Goal: Task Accomplishment & Management: Complete application form

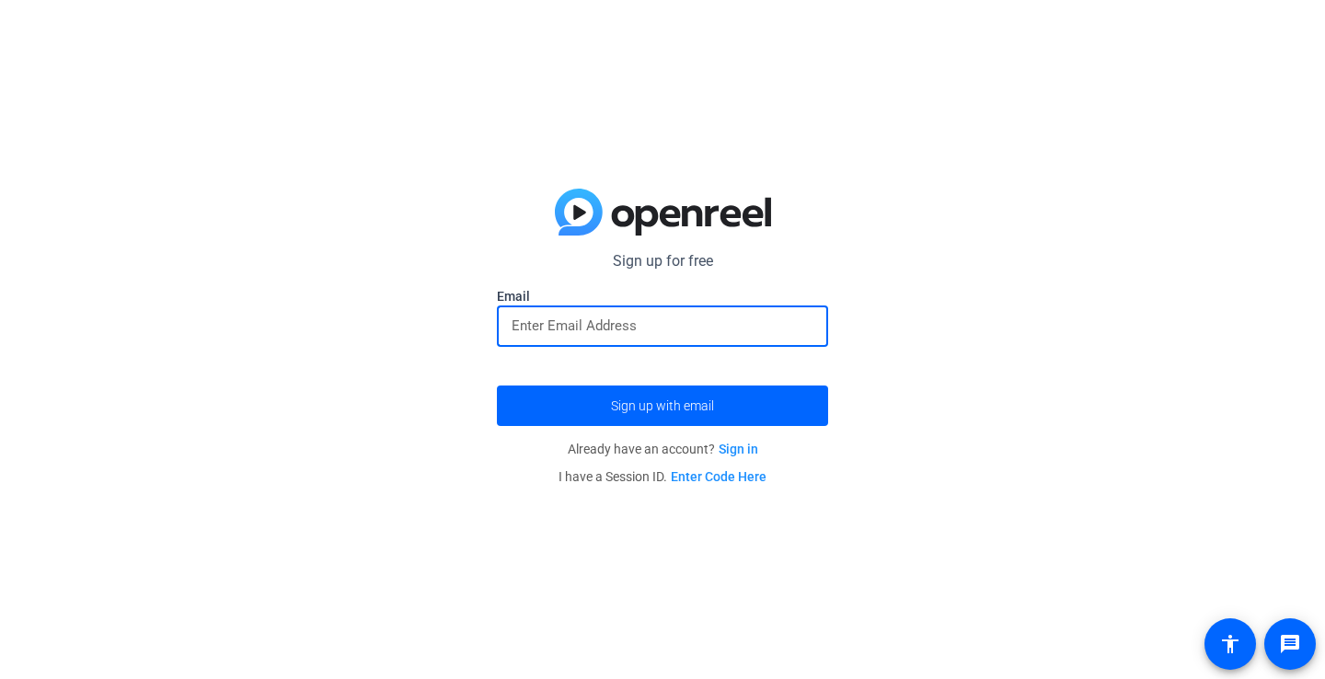
click at [631, 316] on input "email" at bounding box center [663, 326] width 302 height 22
type input "[EMAIL_ADDRESS][DOMAIN_NAME]"
click at [663, 406] on button "Sign up with email" at bounding box center [662, 406] width 331 height 40
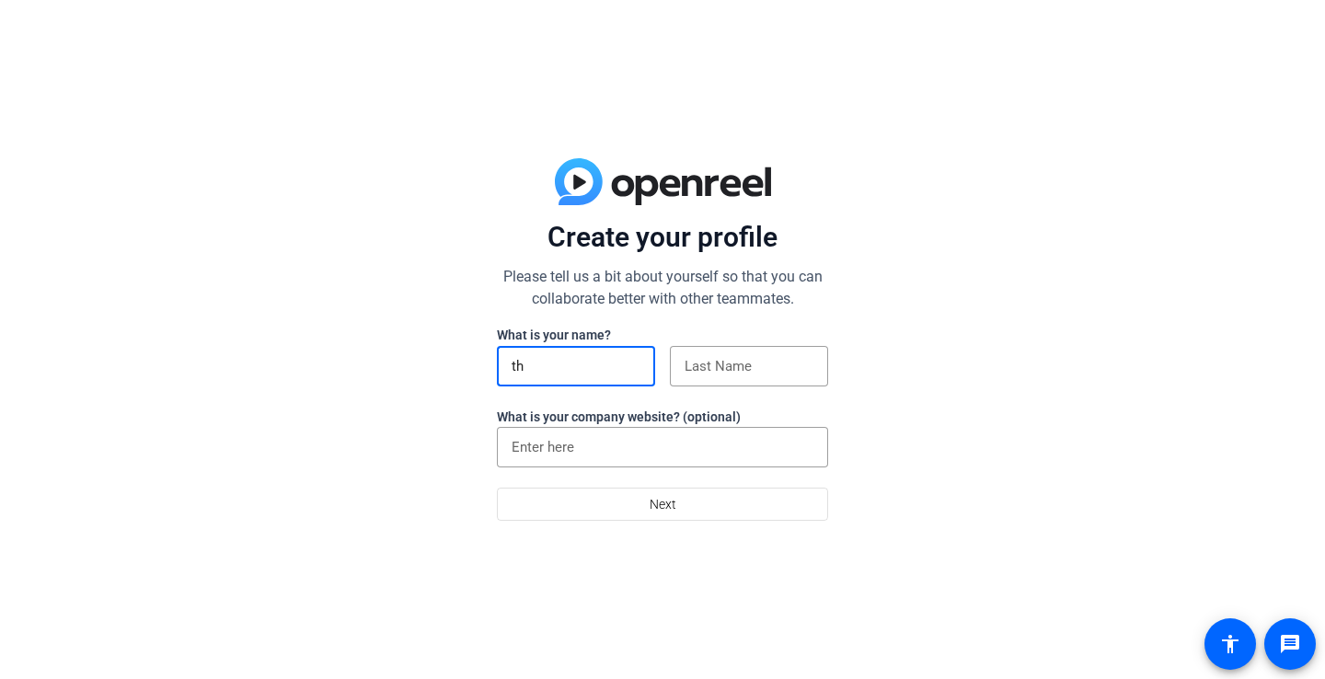
type input "t"
type input "Theo"
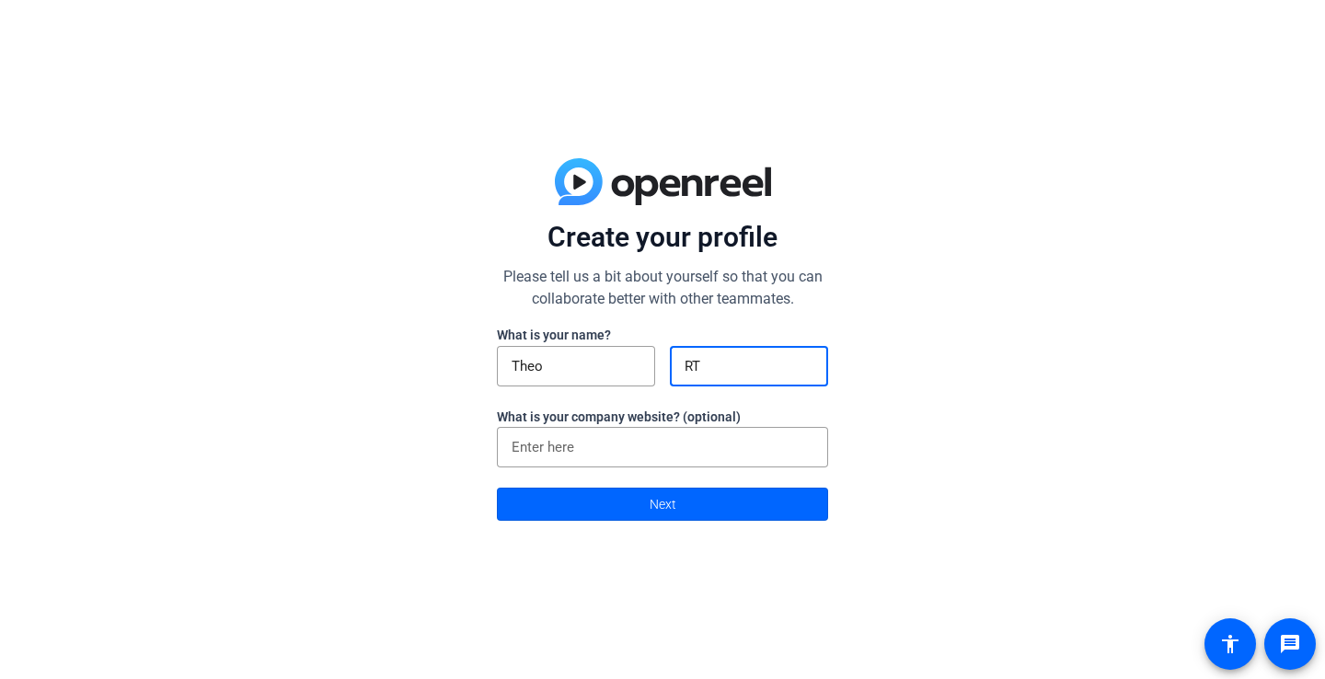
type input "R"
type input "[PERSON_NAME]"
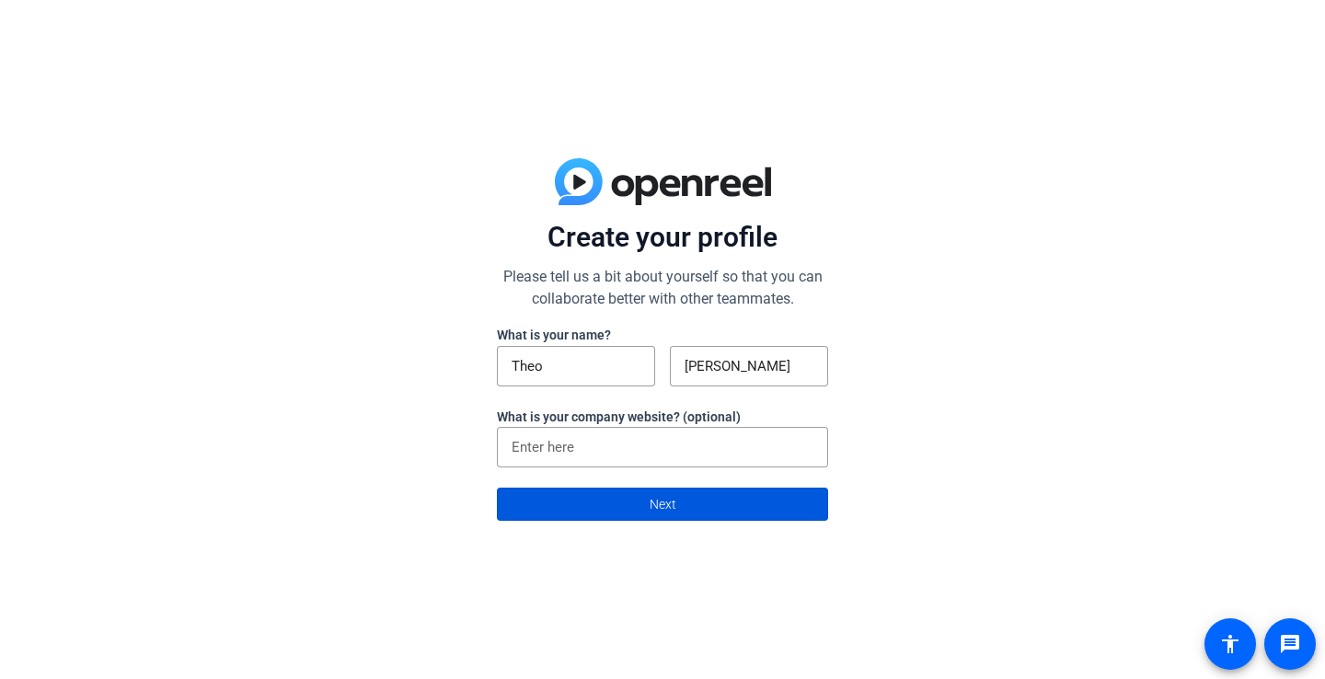
click at [670, 516] on span "Next" at bounding box center [663, 504] width 27 height 35
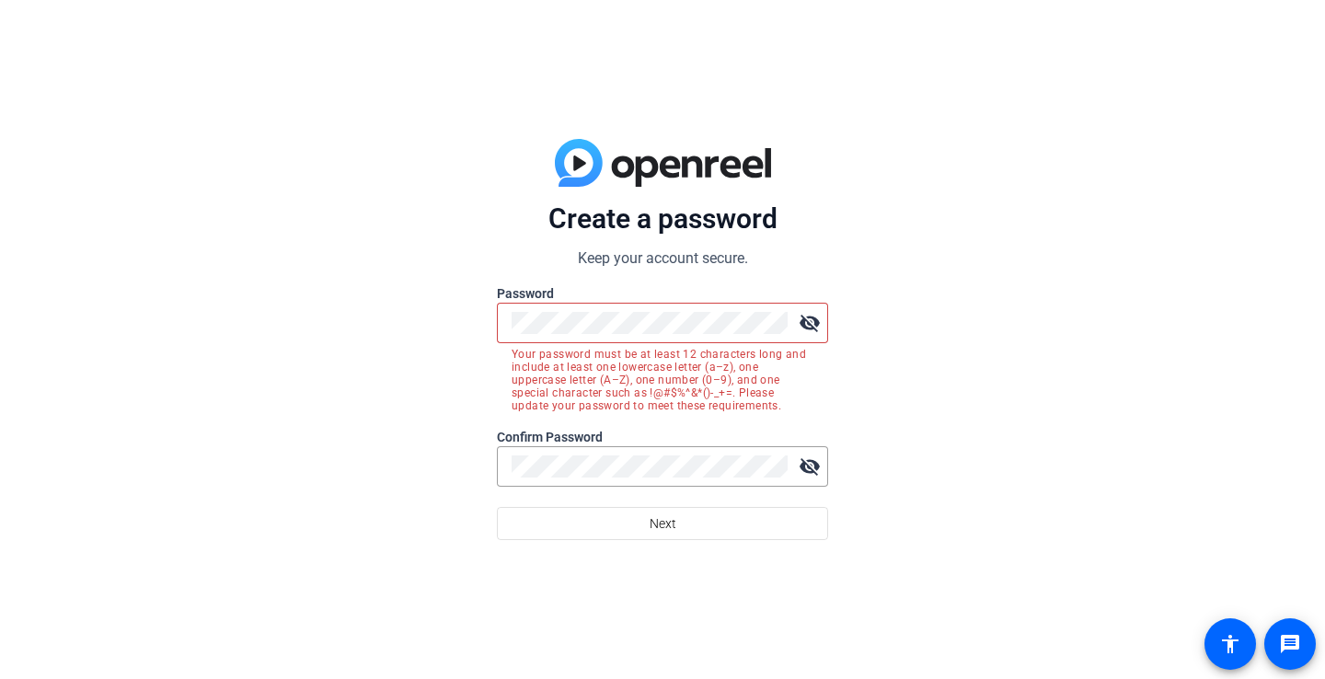
click at [809, 329] on mat-icon "visibility_off" at bounding box center [809, 323] width 37 height 37
click at [809, 329] on mat-icon "visibility" at bounding box center [809, 323] width 37 height 37
click at [814, 321] on mat-icon "visibility_off" at bounding box center [809, 323] width 37 height 37
click at [814, 321] on mat-icon "visibility" at bounding box center [809, 323] width 37 height 37
click at [670, 487] on div at bounding box center [662, 497] width 331 height 20
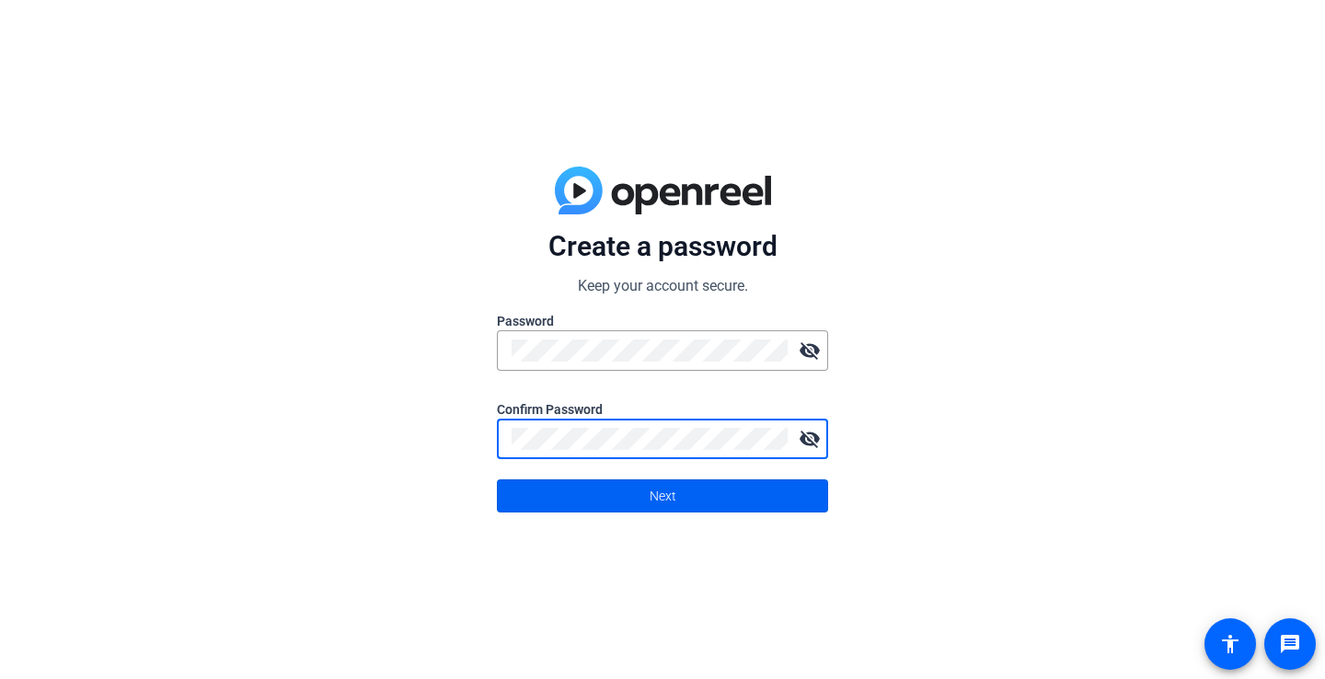
click at [551, 501] on span at bounding box center [662, 496] width 329 height 44
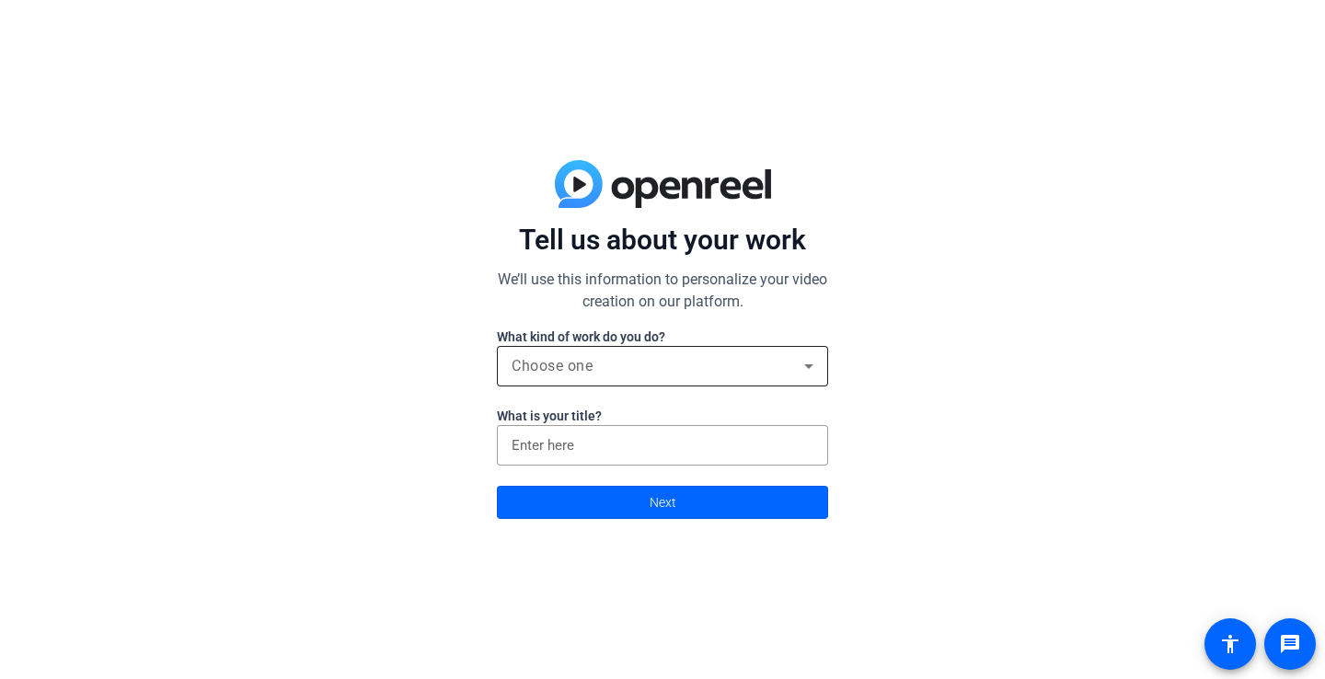
click at [683, 377] on div "Choose one" at bounding box center [663, 366] width 302 height 40
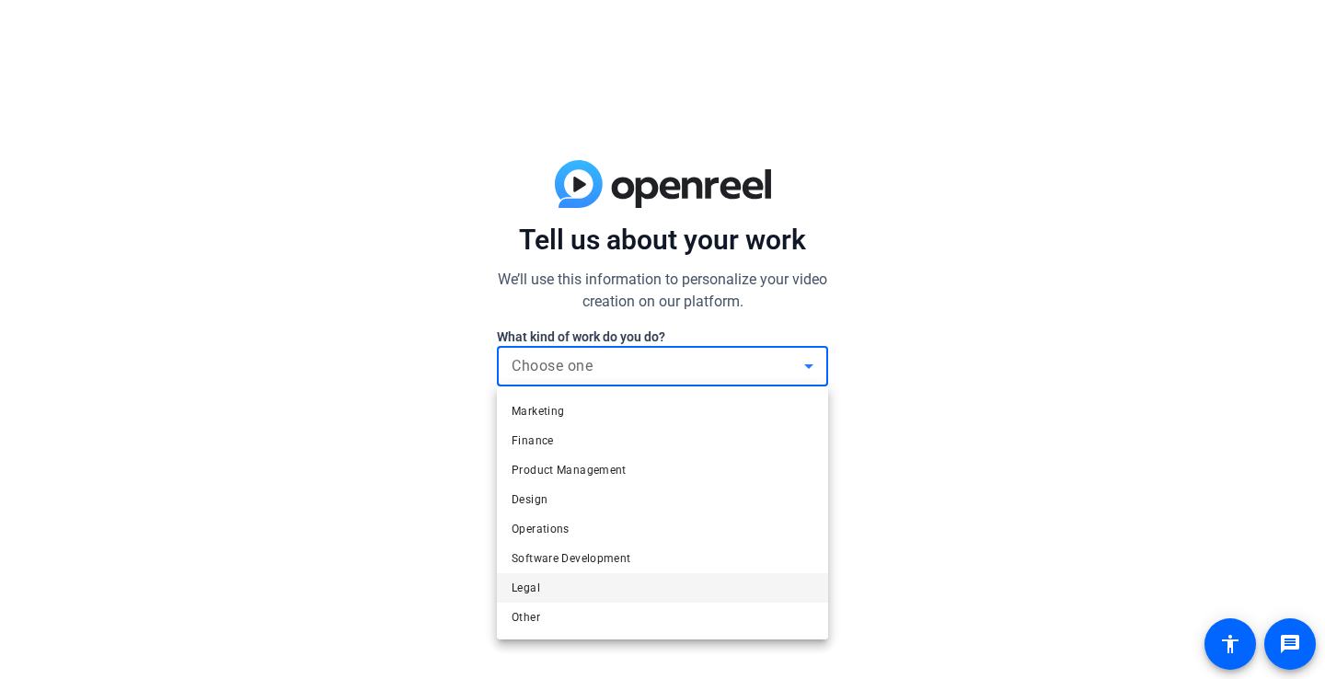
scroll to position [56, 0]
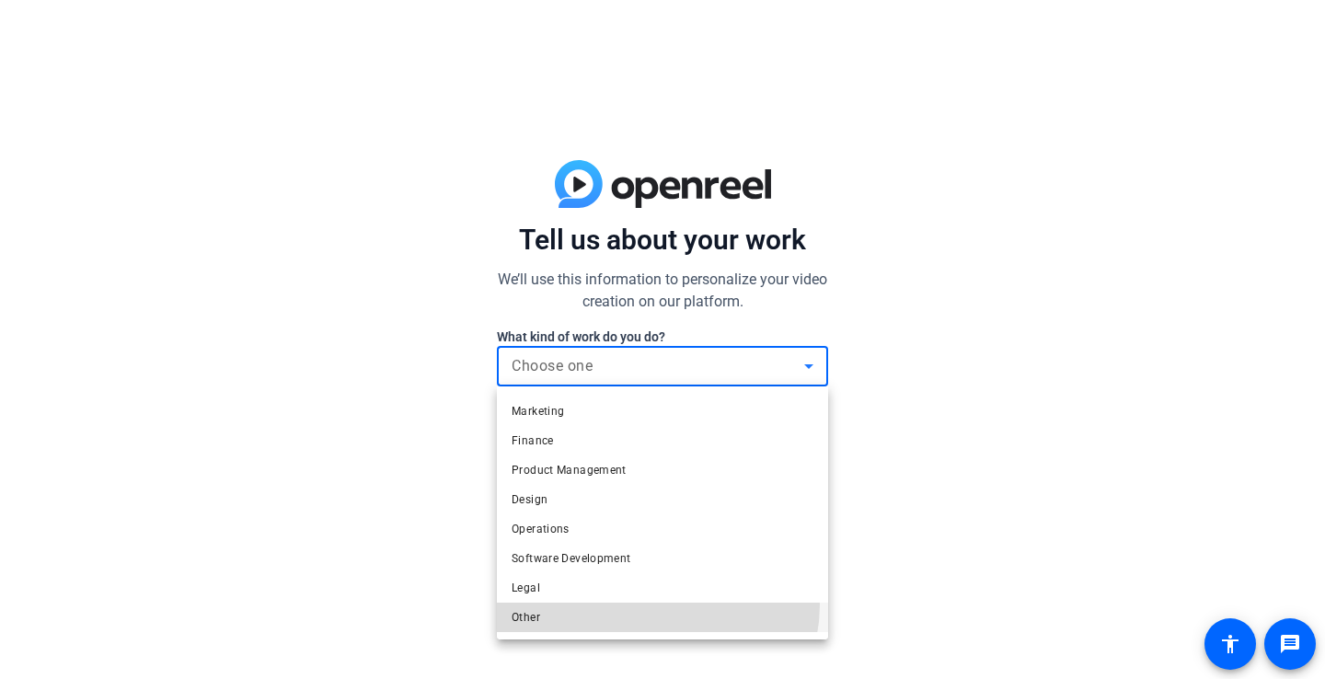
click at [652, 605] on mat-option "Other" at bounding box center [662, 617] width 331 height 29
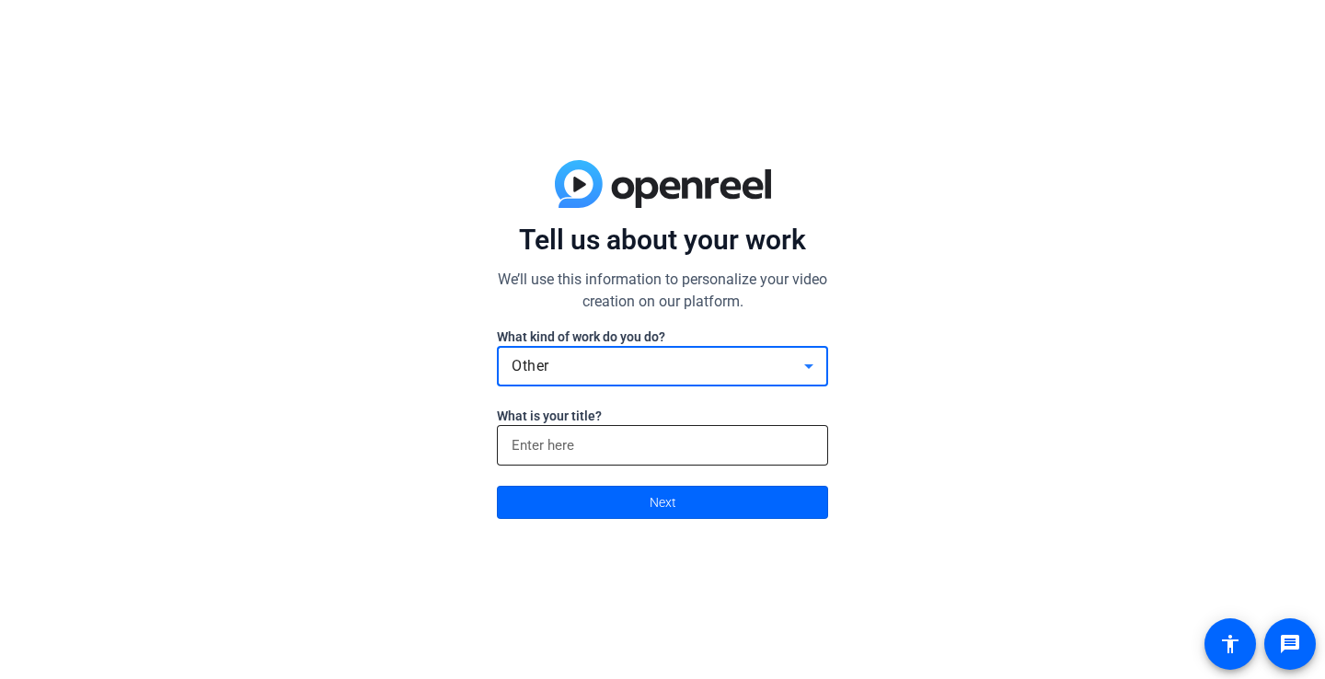
click at [641, 447] on input at bounding box center [663, 445] width 302 height 22
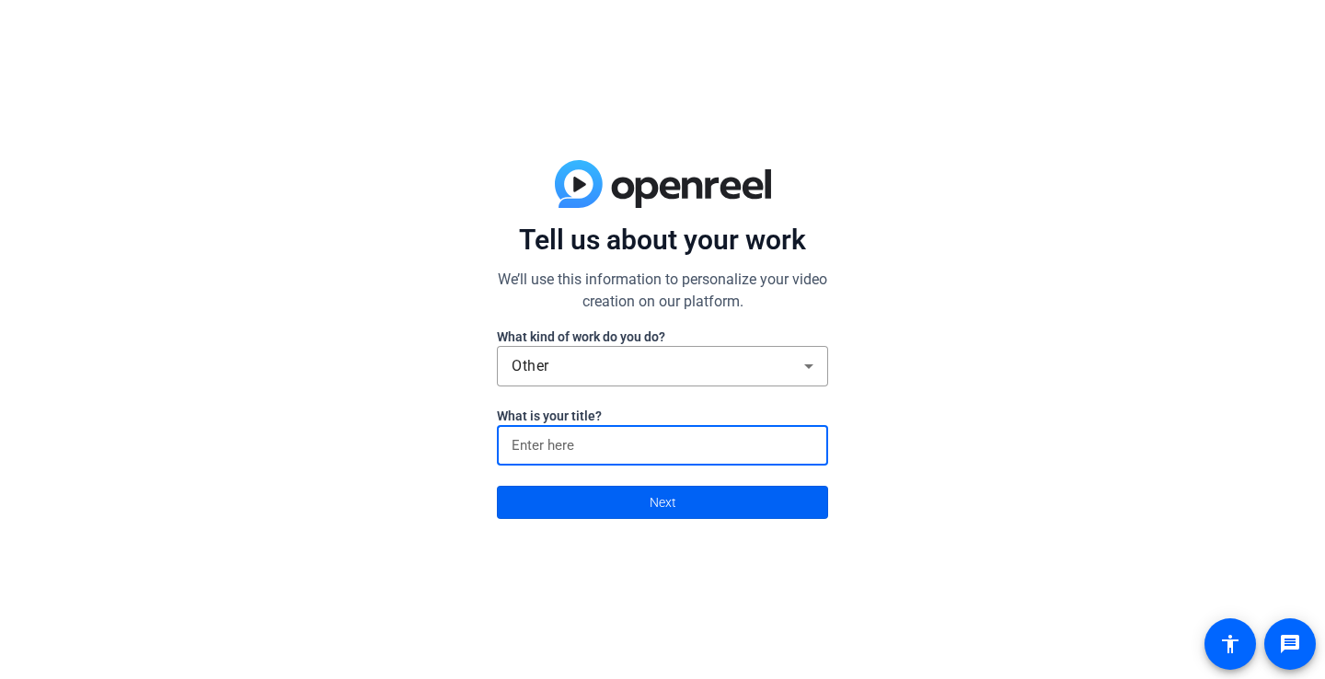
click at [639, 508] on span at bounding box center [662, 502] width 329 height 44
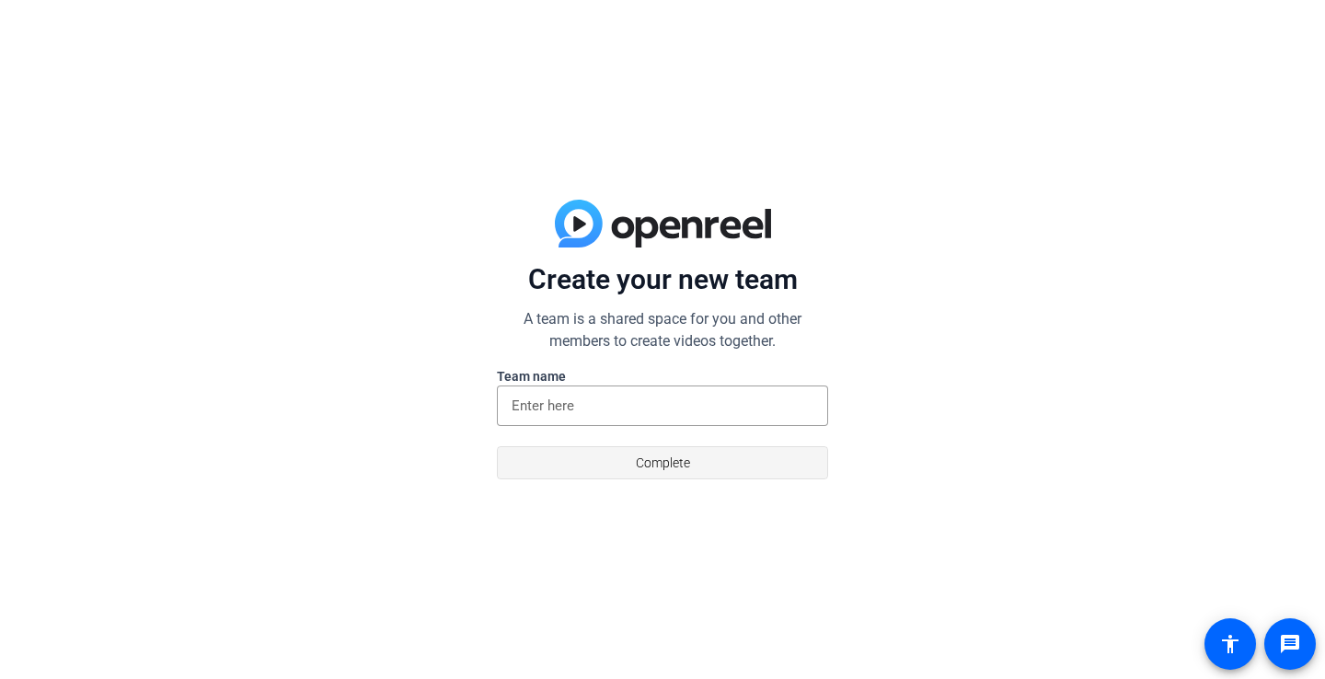
click at [641, 460] on span "Complete" at bounding box center [663, 462] width 54 height 35
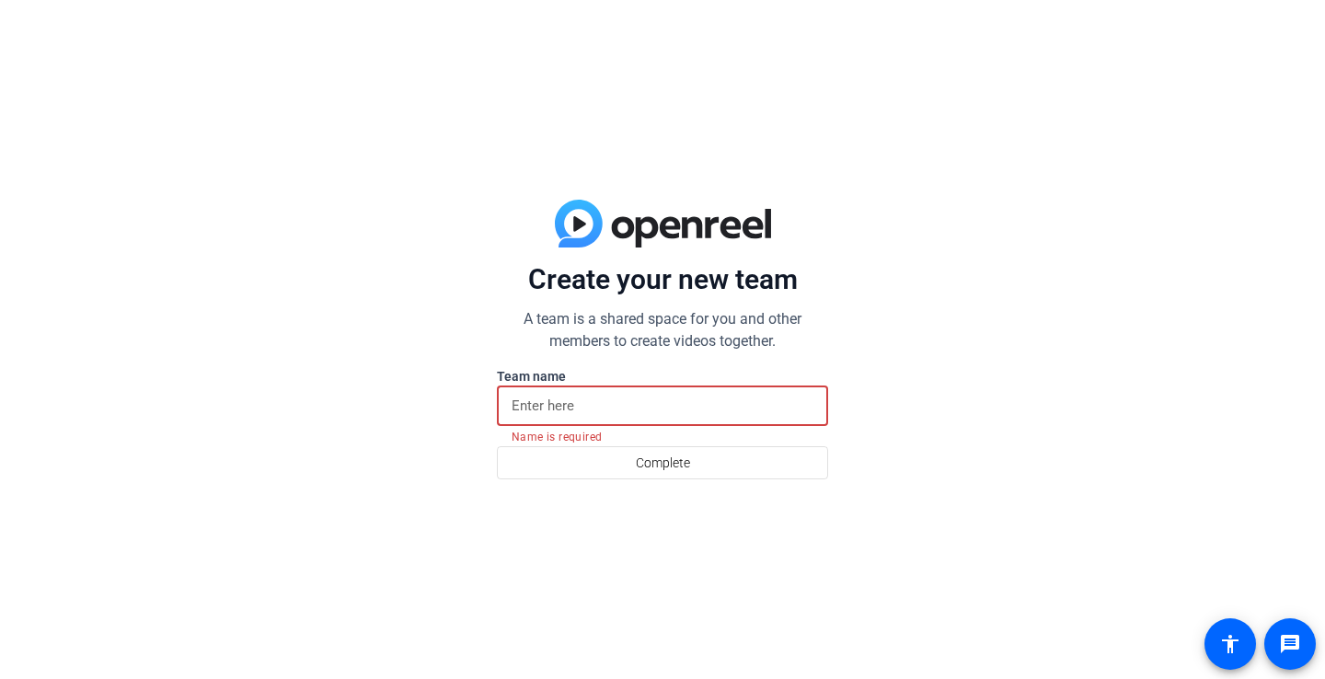
click at [640, 406] on input at bounding box center [663, 406] width 302 height 22
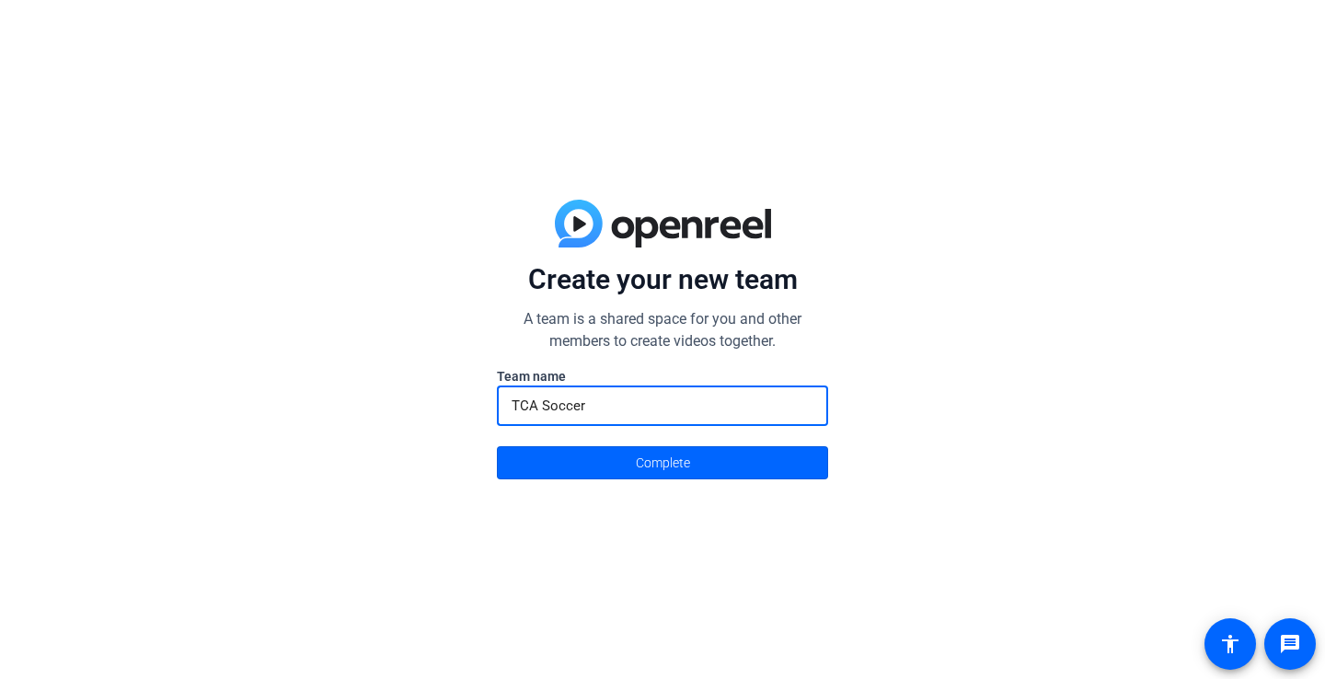
type input "TCA Soccer"
click at [584, 494] on div "Create your new team A team is a shared space for you and other members to crea…" at bounding box center [662, 339] width 1325 height 679
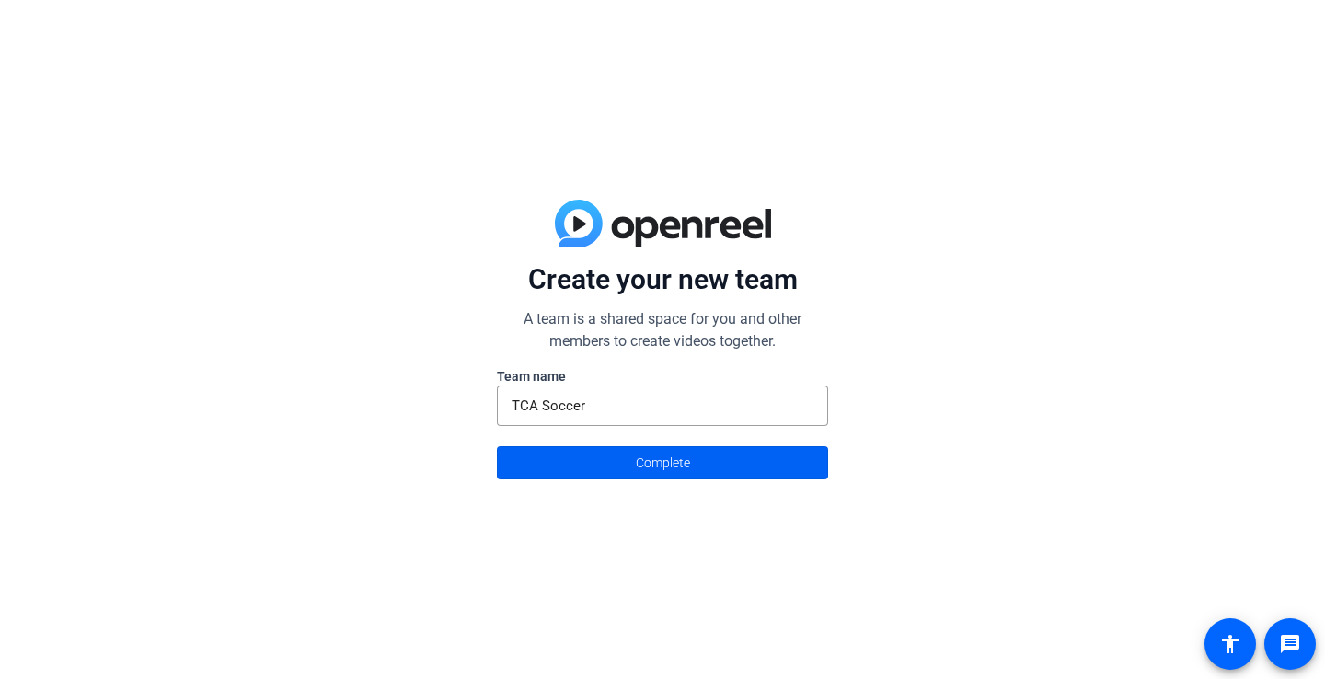
click at [584, 476] on span at bounding box center [662, 463] width 329 height 44
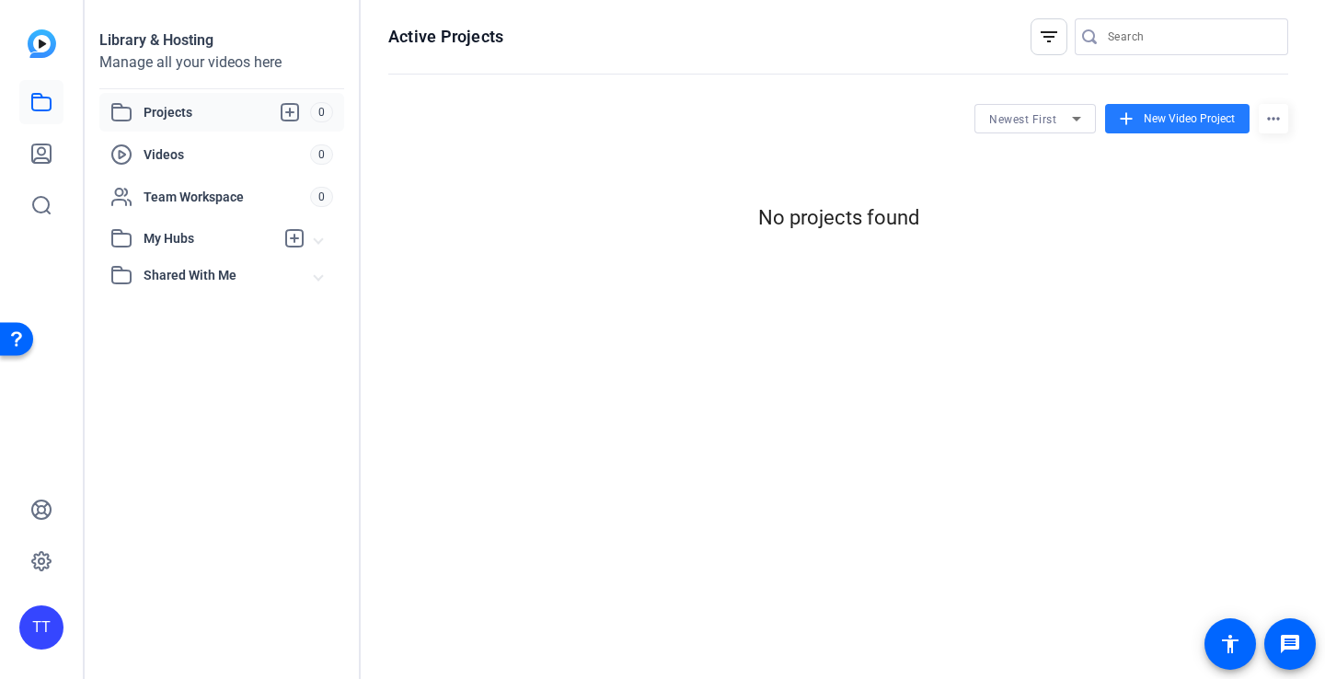
click at [1165, 124] on span "New Video Project" at bounding box center [1189, 118] width 91 height 17
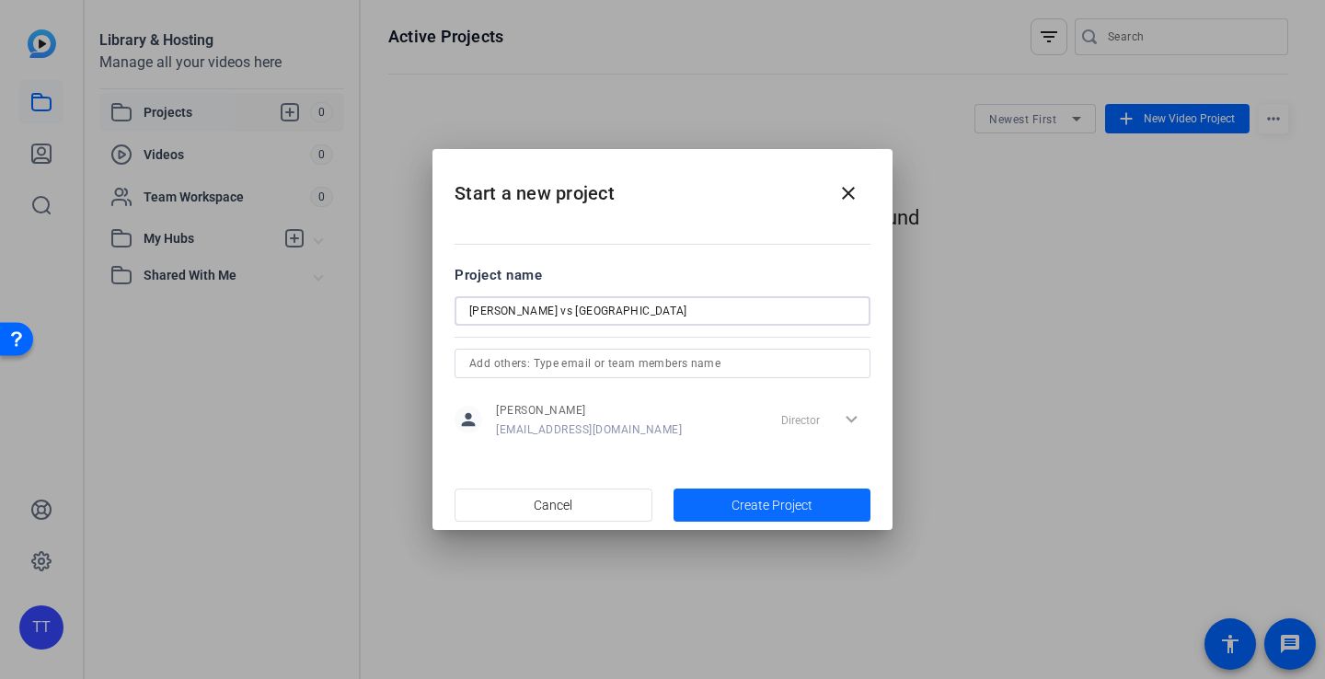
type input "[PERSON_NAME] vs [GEOGRAPHIC_DATA]"
click at [730, 502] on span "button" at bounding box center [773, 505] width 198 height 44
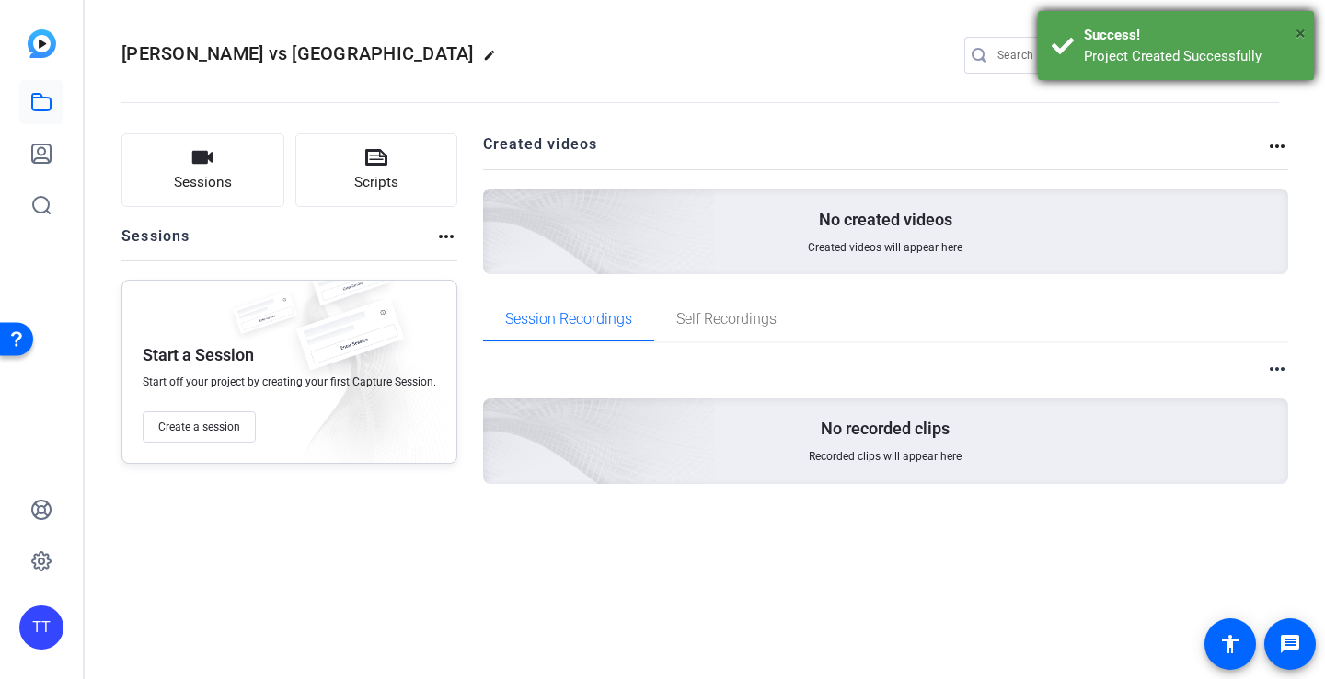
click at [1297, 30] on span "×" at bounding box center [1301, 33] width 10 height 22
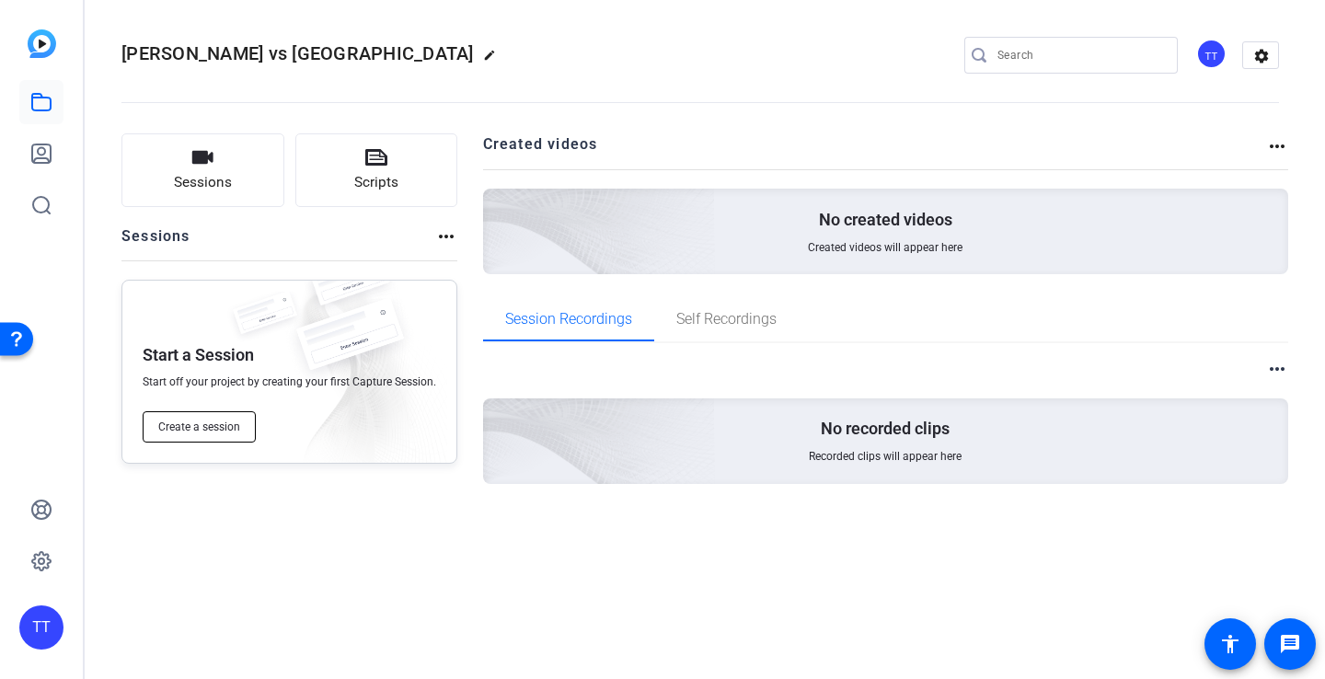
click at [225, 417] on button "Create a session" at bounding box center [199, 426] width 113 height 31
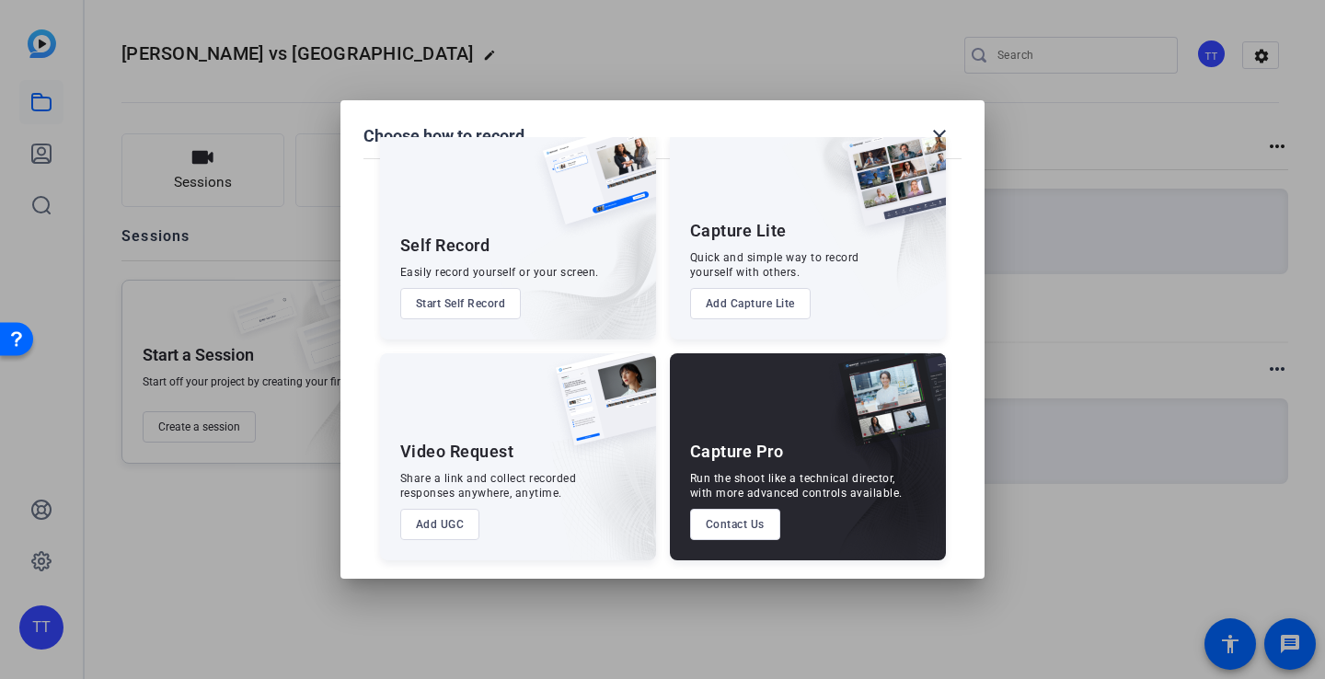
scroll to position [41, 0]
click at [936, 121] on span at bounding box center [940, 136] width 44 height 44
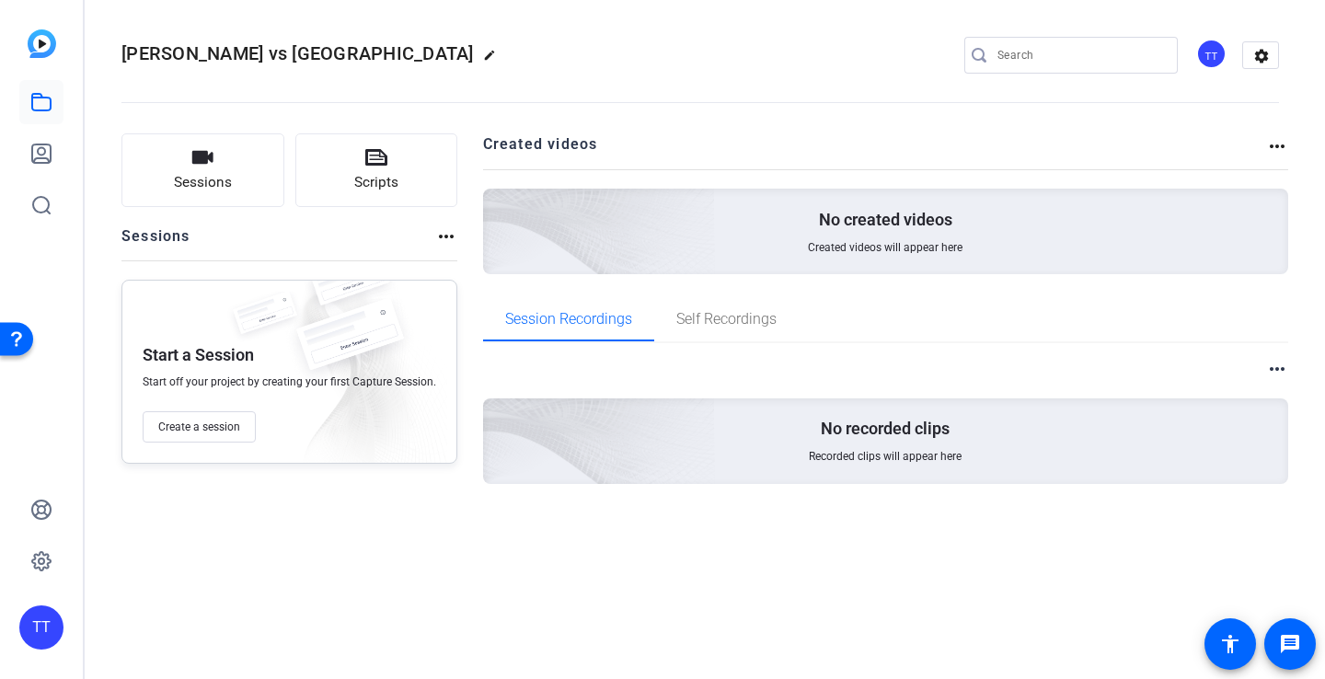
click at [1277, 150] on mat-icon "more_horiz" at bounding box center [1277, 146] width 22 height 22
